Goal: Transaction & Acquisition: Purchase product/service

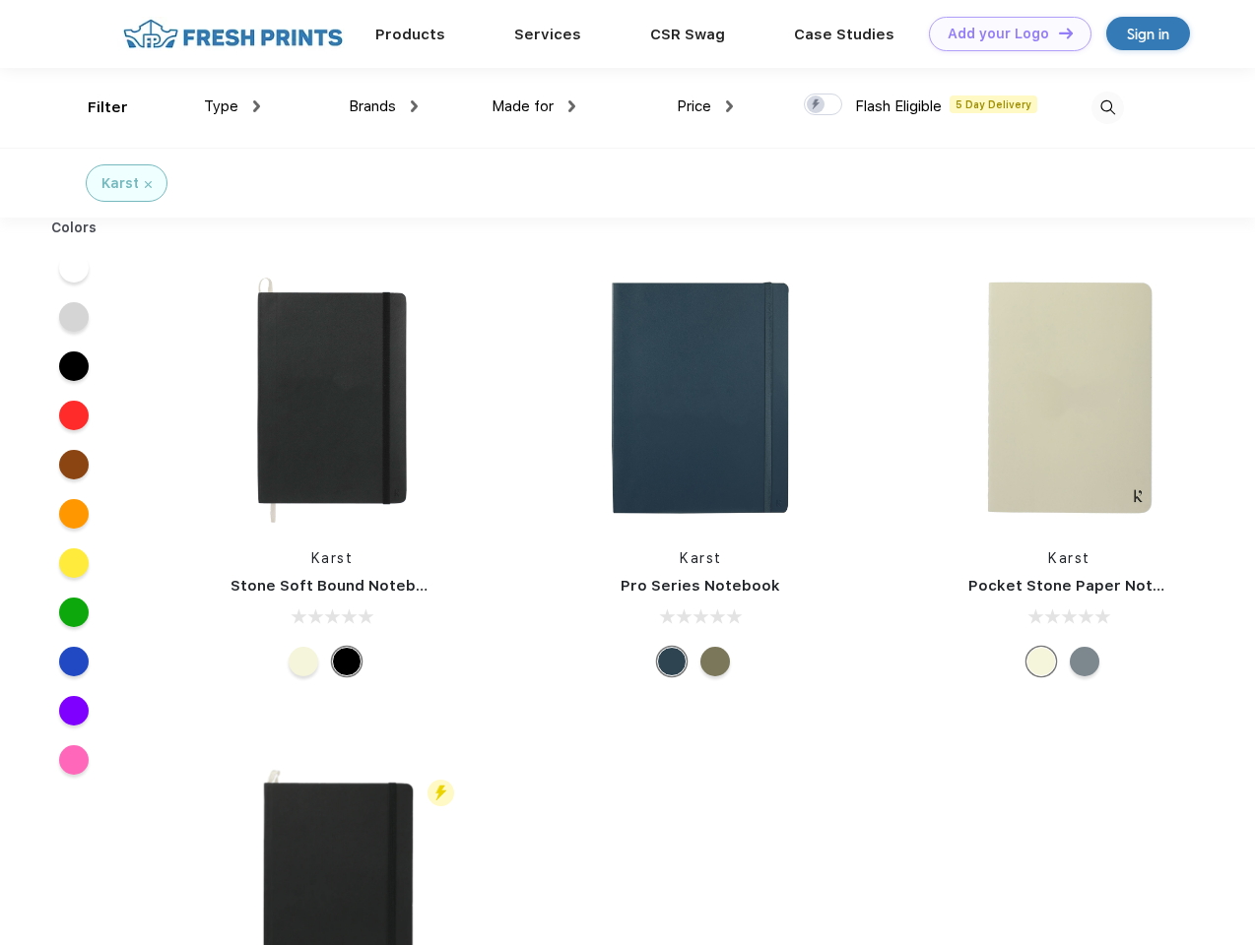
scroll to position [1, 0]
click at [1002, 33] on link "Add your Logo Design Tool" at bounding box center [1010, 34] width 162 height 34
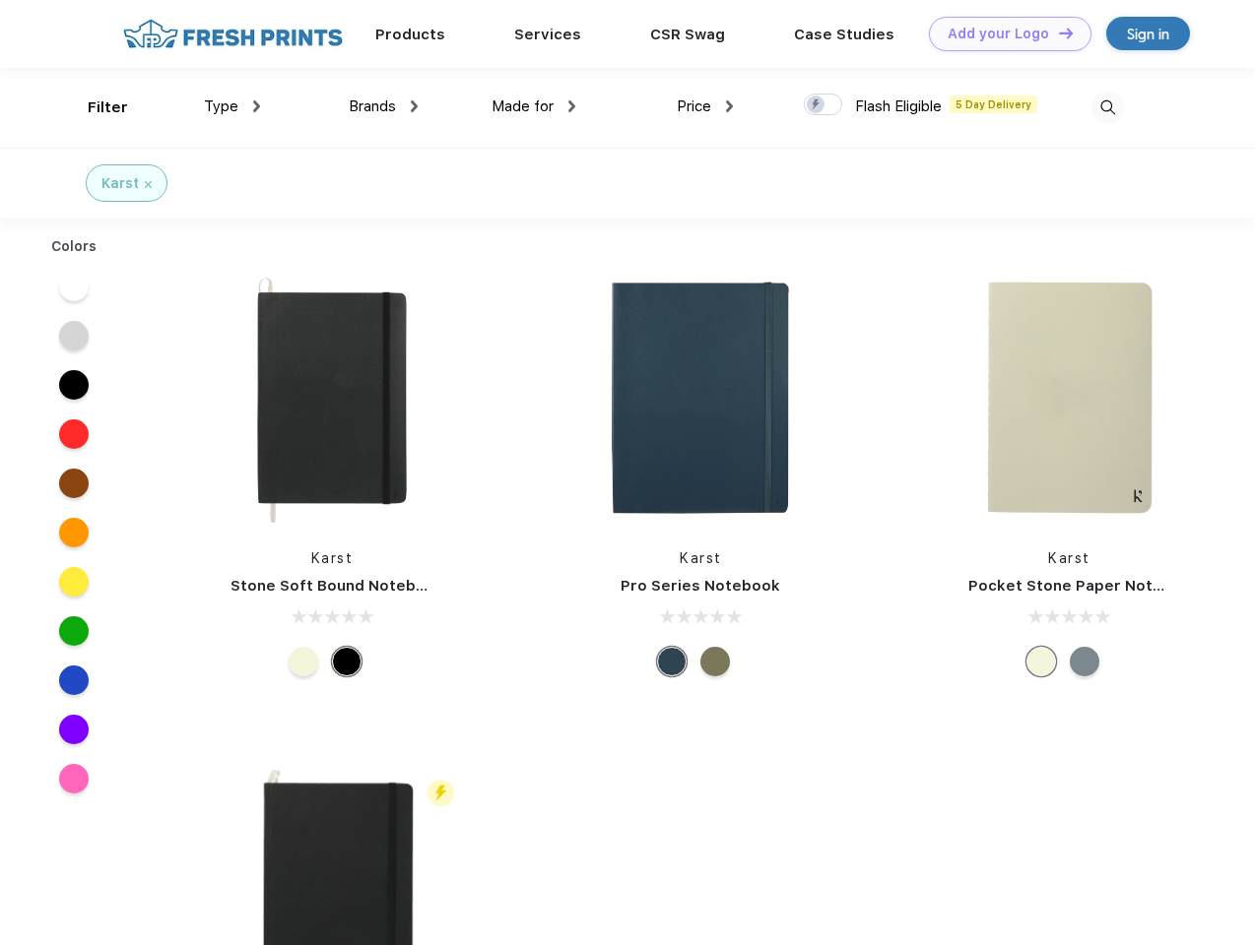
click at [0, 0] on div "Design Tool" at bounding box center [0, 0] width 0 height 0
click at [1057, 32] on link "Add your Logo Design Tool" at bounding box center [1010, 34] width 162 height 34
click at [95, 107] on div "Filter" at bounding box center [108, 108] width 40 height 23
click at [232, 106] on span "Type" at bounding box center [221, 106] width 34 height 18
click at [383, 106] on span "Brands" at bounding box center [372, 106] width 47 height 18
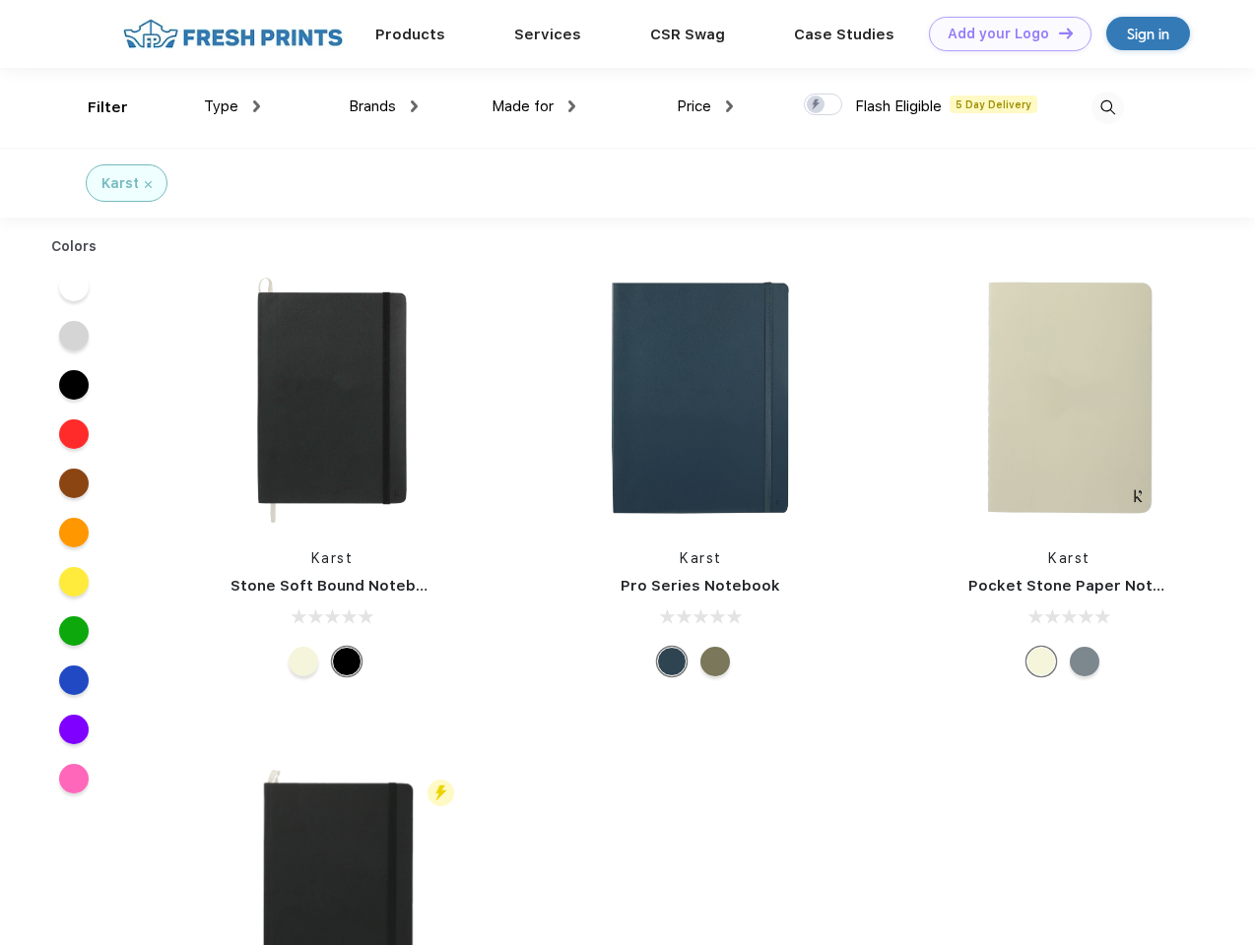
click at [534, 106] on span "Made for" at bounding box center [522, 106] width 62 height 18
click at [705, 106] on span "Price" at bounding box center [694, 106] width 34 height 18
click at [823, 105] on div at bounding box center [823, 105] width 38 height 22
click at [816, 105] on input "checkbox" at bounding box center [810, 99] width 13 height 13
click at [1107, 107] on img at bounding box center [1107, 108] width 32 height 32
